Goal: Information Seeking & Learning: Learn about a topic

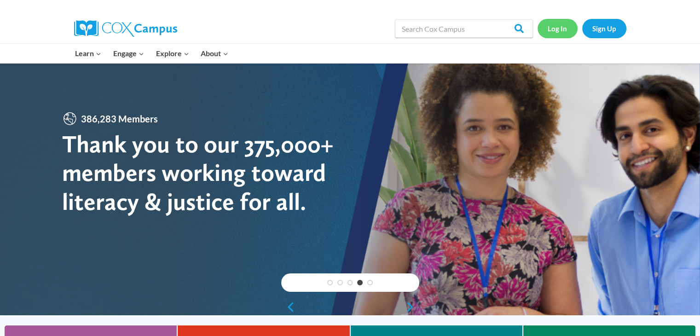
click at [560, 30] on link "Log In" at bounding box center [558, 28] width 40 height 19
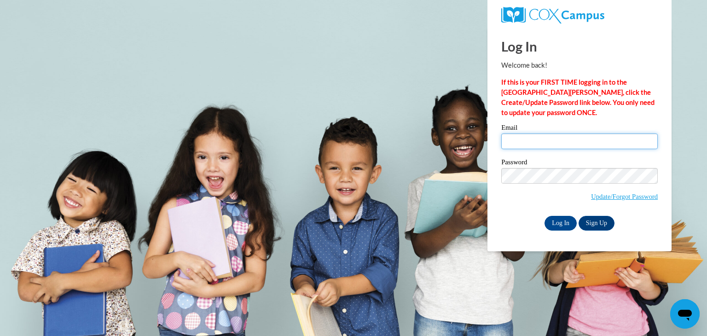
click at [518, 143] on input "Email" at bounding box center [579, 141] width 157 height 16
click at [707, 271] on body "Log In Welcome back! If this is your FIRST TIME logging in to the NEW Cox Campu…" at bounding box center [353, 168] width 707 height 336
click at [520, 145] on input "lo" at bounding box center [579, 141] width 157 height 16
type input "lordettethomas@yahoo.com"
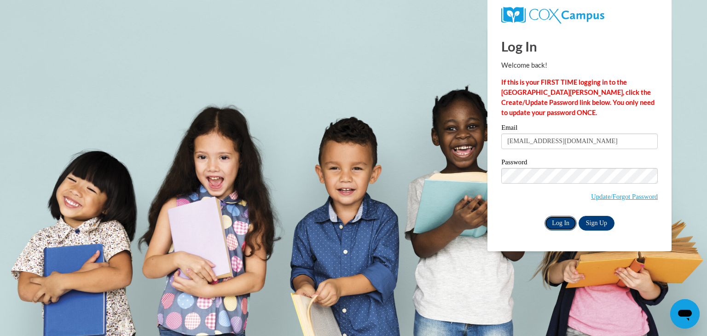
click at [568, 221] on input "Log In" at bounding box center [561, 223] width 32 height 15
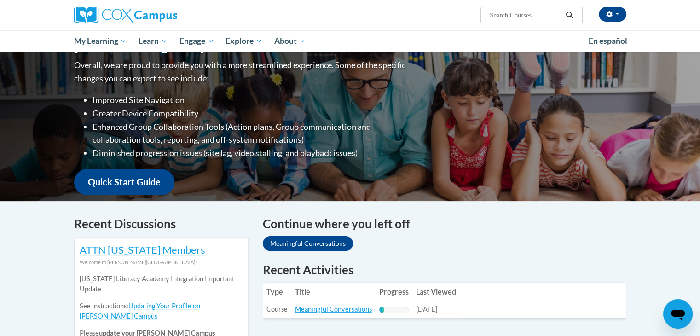
scroll to position [122, 0]
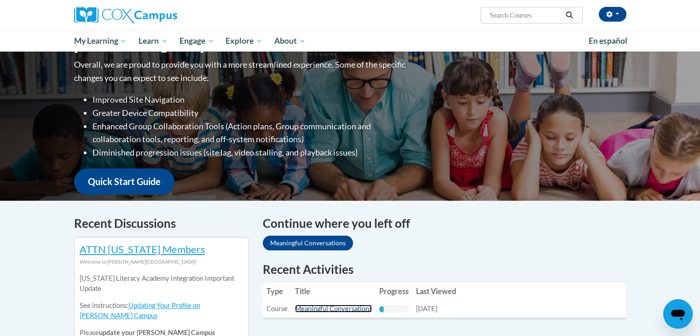
click at [340, 310] on link "Meaningful Conversations" at bounding box center [333, 309] width 77 height 8
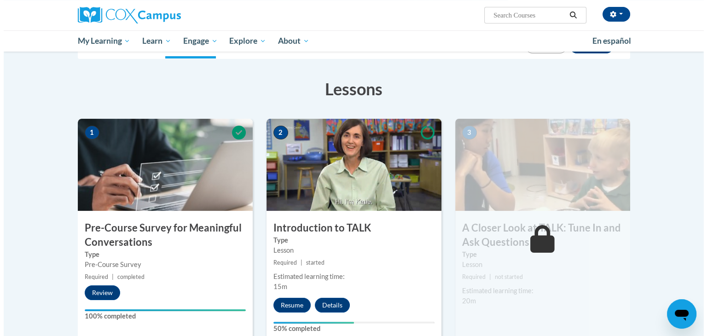
scroll to position [122, 0]
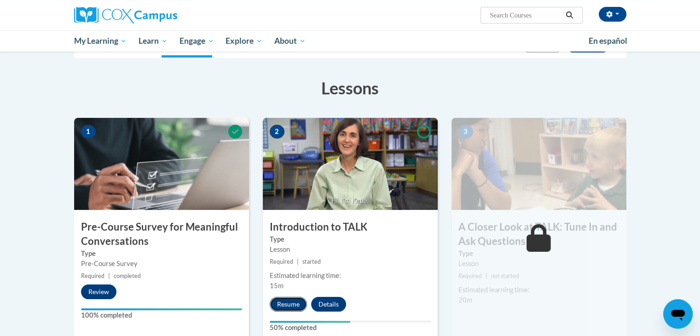
click at [287, 303] on button "Resume" at bounding box center [288, 304] width 37 height 15
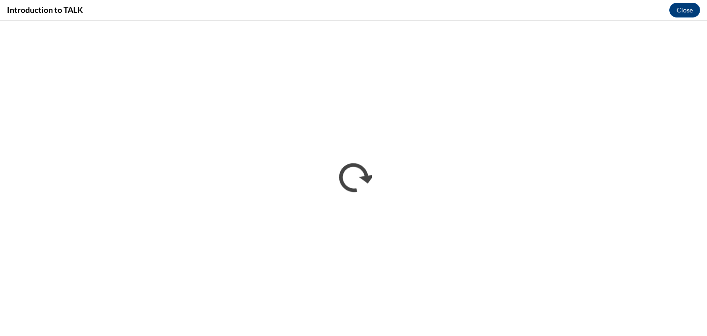
scroll to position [0, 0]
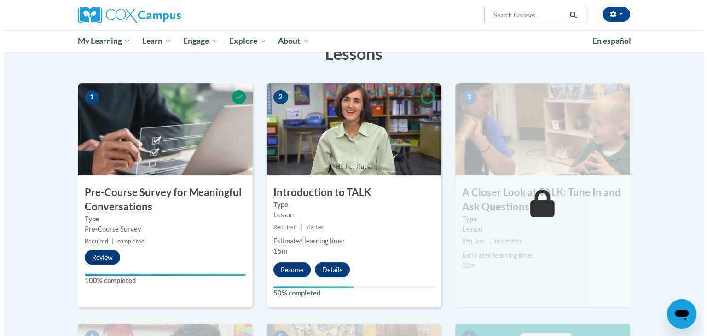
scroll to position [166, 0]
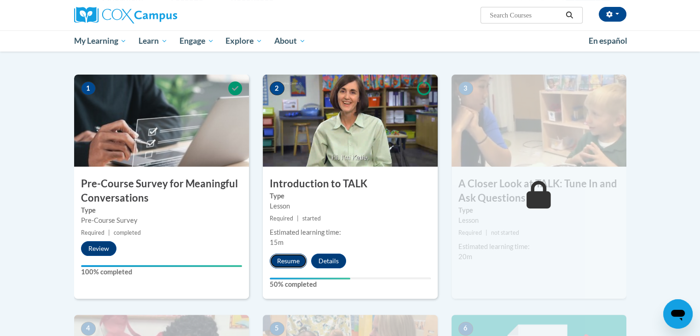
click at [288, 259] on button "Resume" at bounding box center [288, 261] width 37 height 15
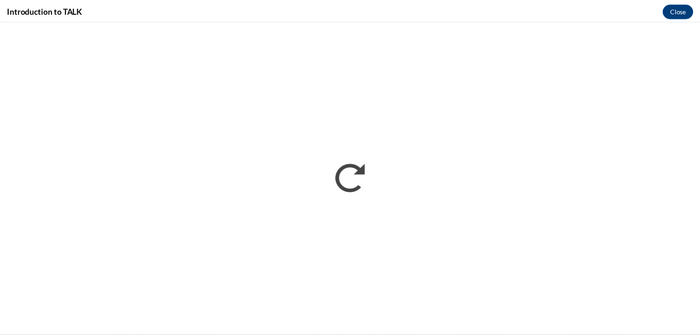
scroll to position [0, 0]
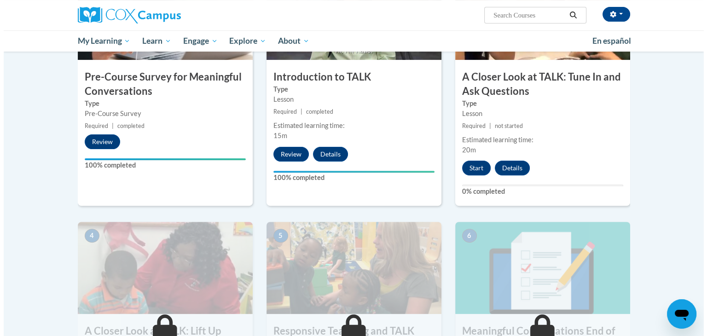
scroll to position [265, 0]
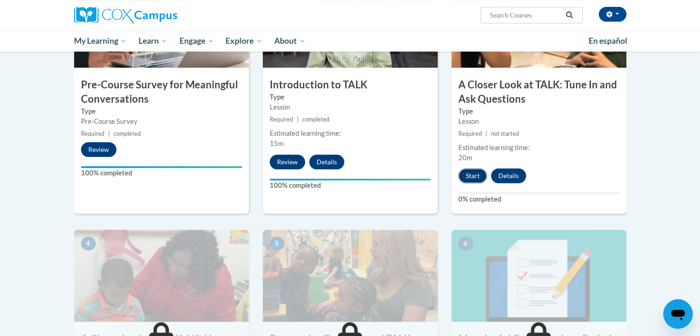
click at [472, 173] on button "Start" at bounding box center [472, 175] width 29 height 15
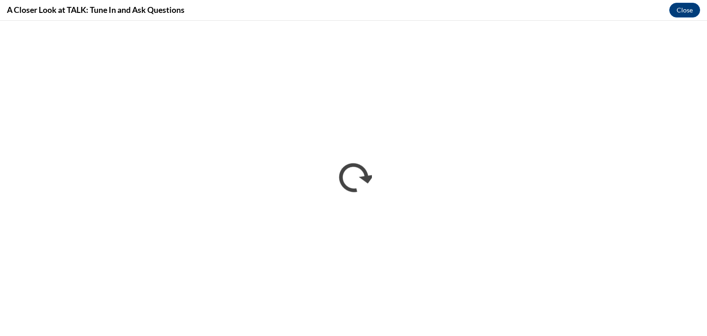
scroll to position [0, 0]
